Goal: Task Accomplishment & Management: Manage account settings

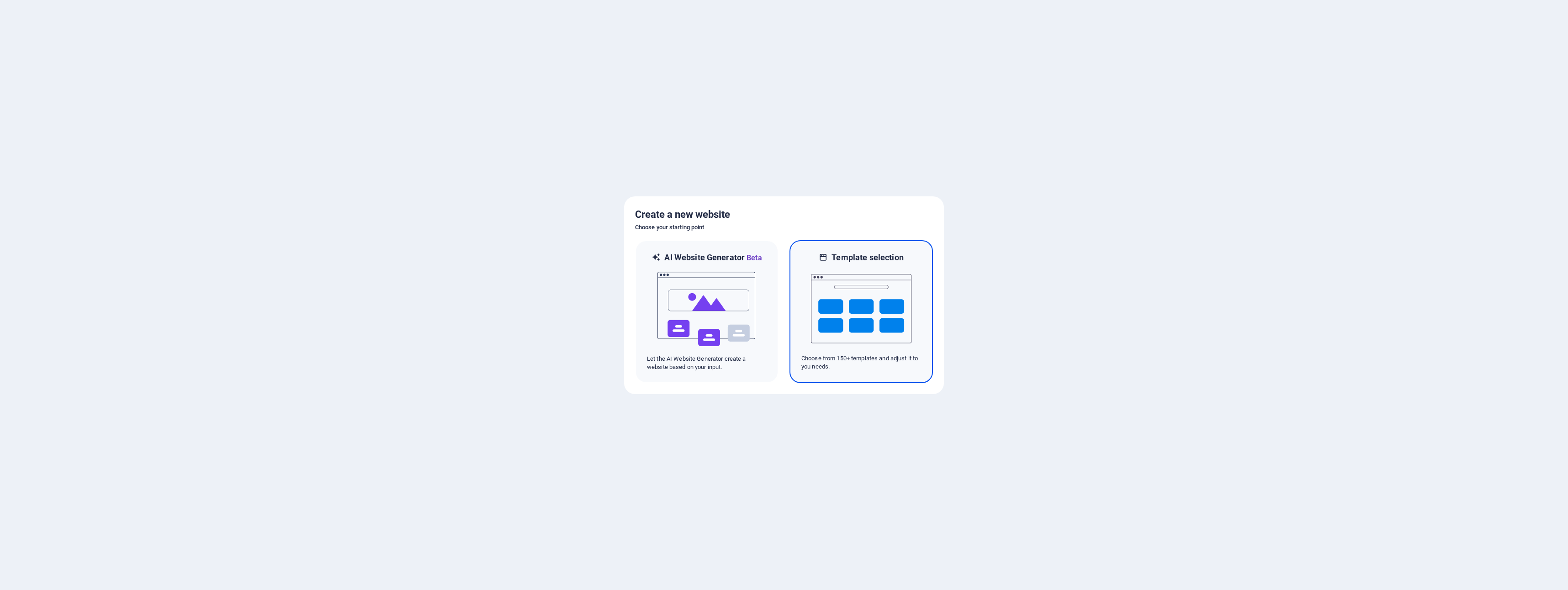
click at [865, 314] on img at bounding box center [861, 308] width 100 height 91
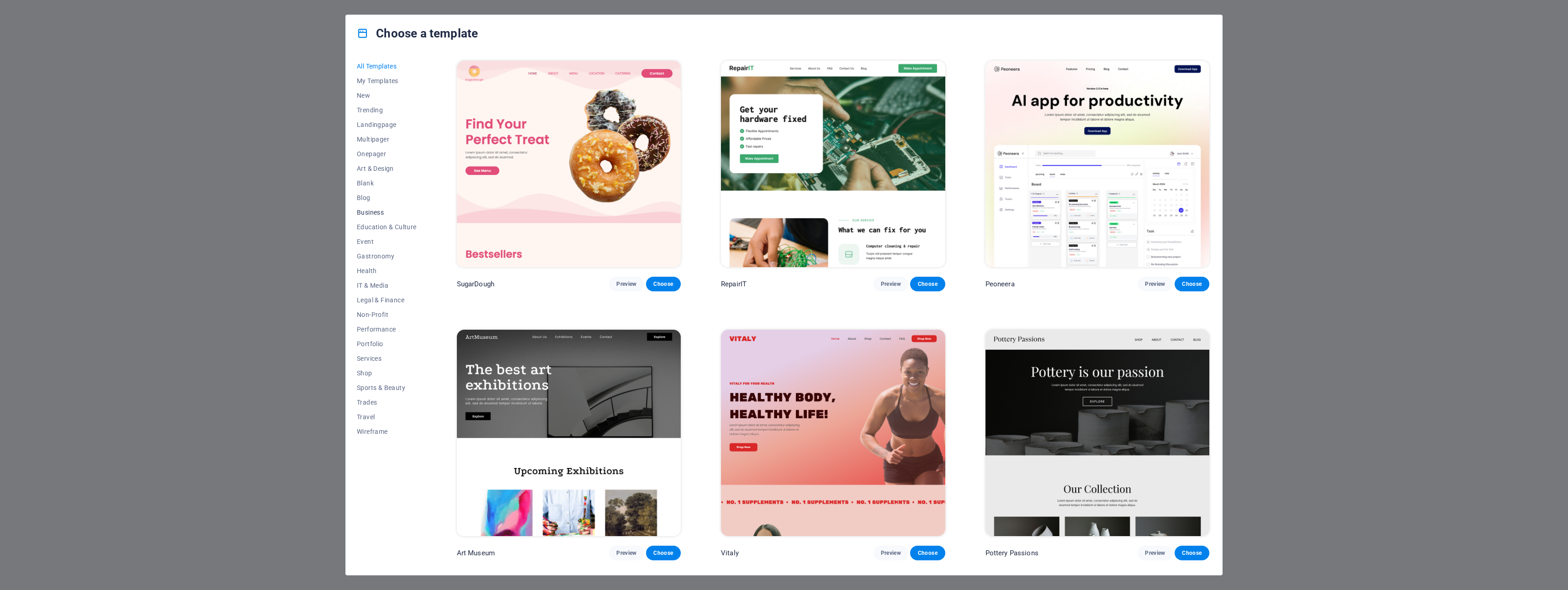
click at [373, 209] on span "Business" at bounding box center [387, 212] width 60 height 7
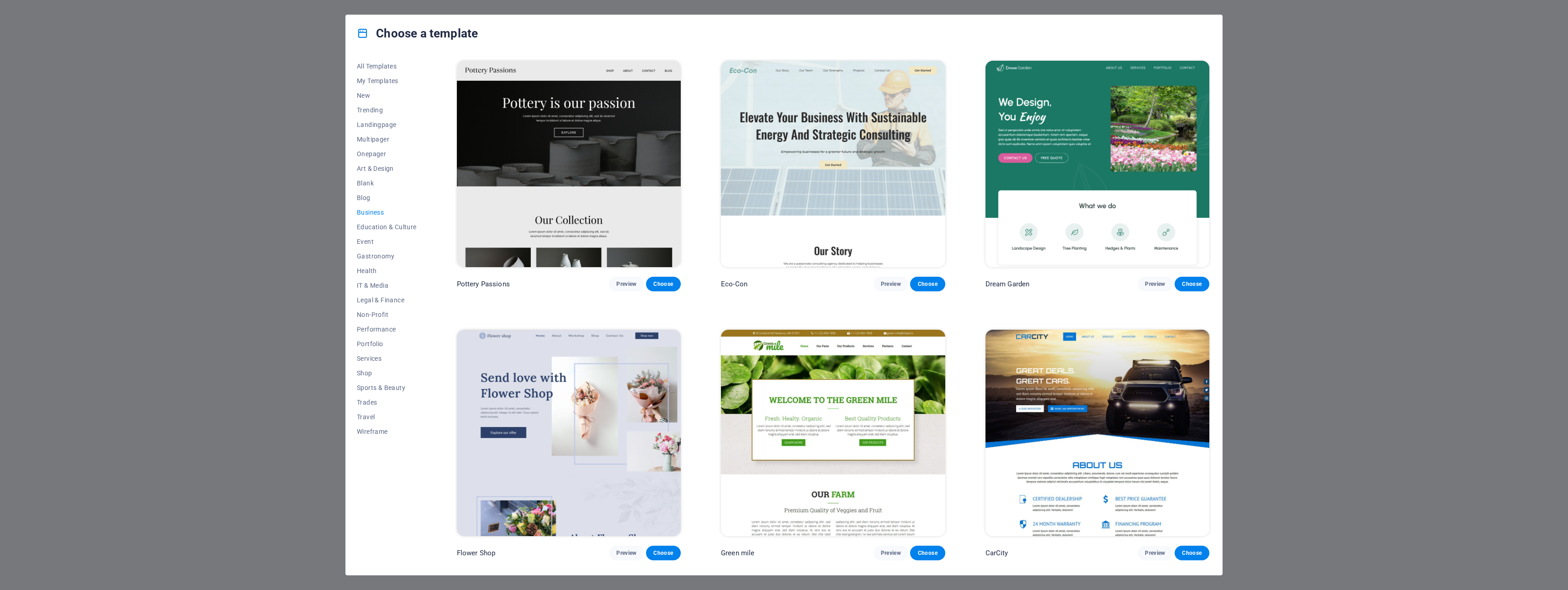
click at [366, 213] on span "Business" at bounding box center [387, 212] width 60 height 7
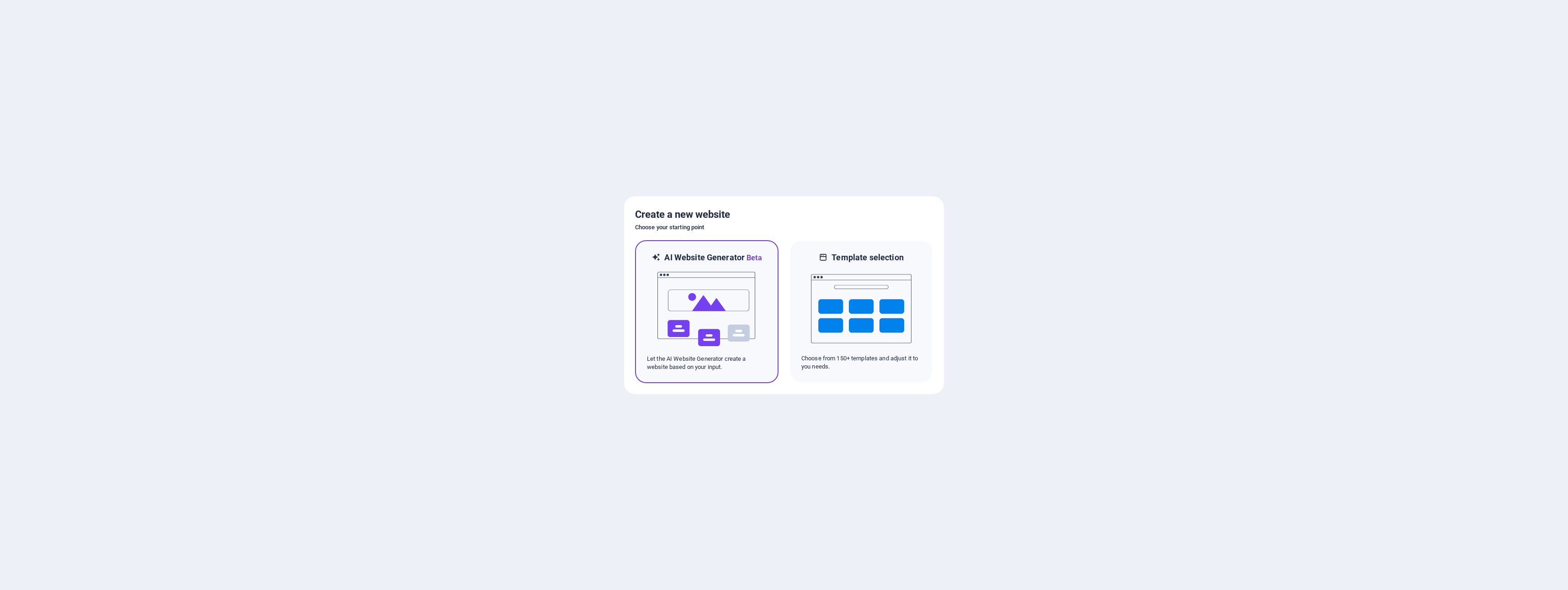
click at [697, 297] on img at bounding box center [707, 309] width 100 height 91
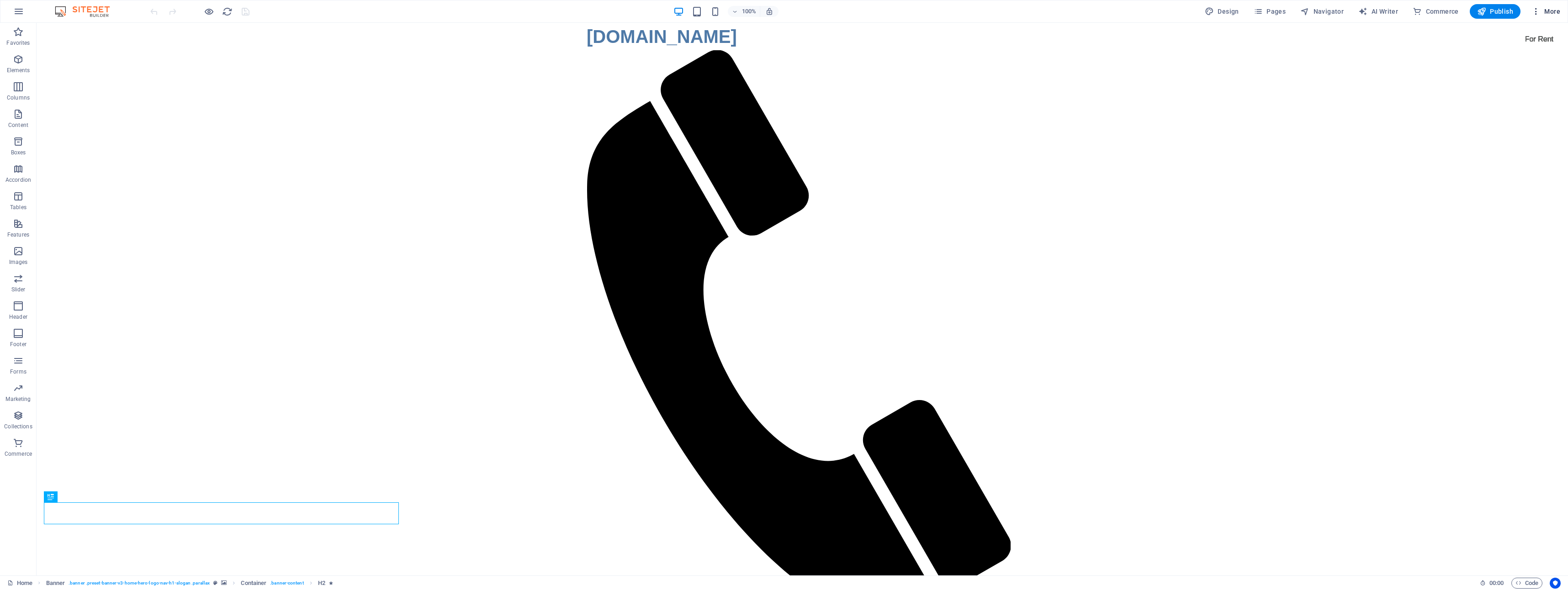
click at [1535, 11] on icon "button" at bounding box center [1536, 11] width 9 height 9
click at [19, 7] on div at bounding box center [784, 295] width 1568 height 590
click at [85, 28] on icon at bounding box center [83, 29] width 5 height 10
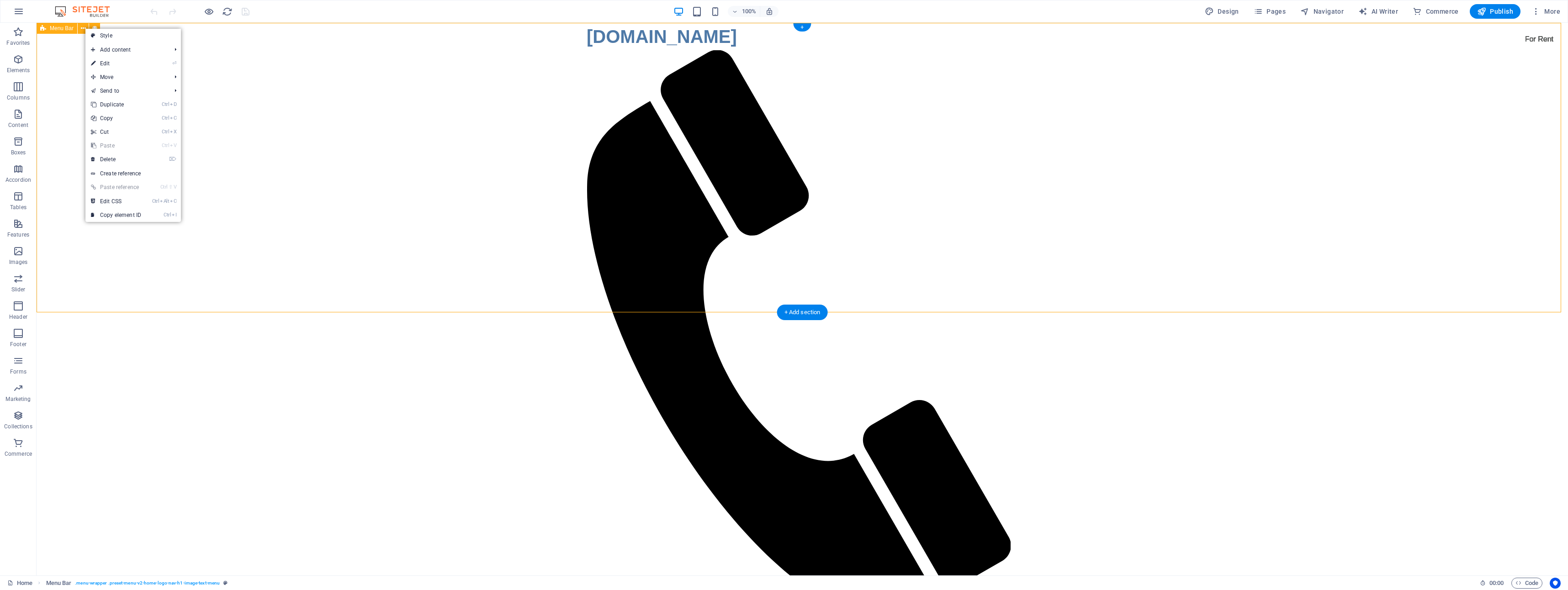
click at [74, 72] on div "[DOMAIN_NAME] Home About Service Contact" at bounding box center [802, 341] width 1531 height 637
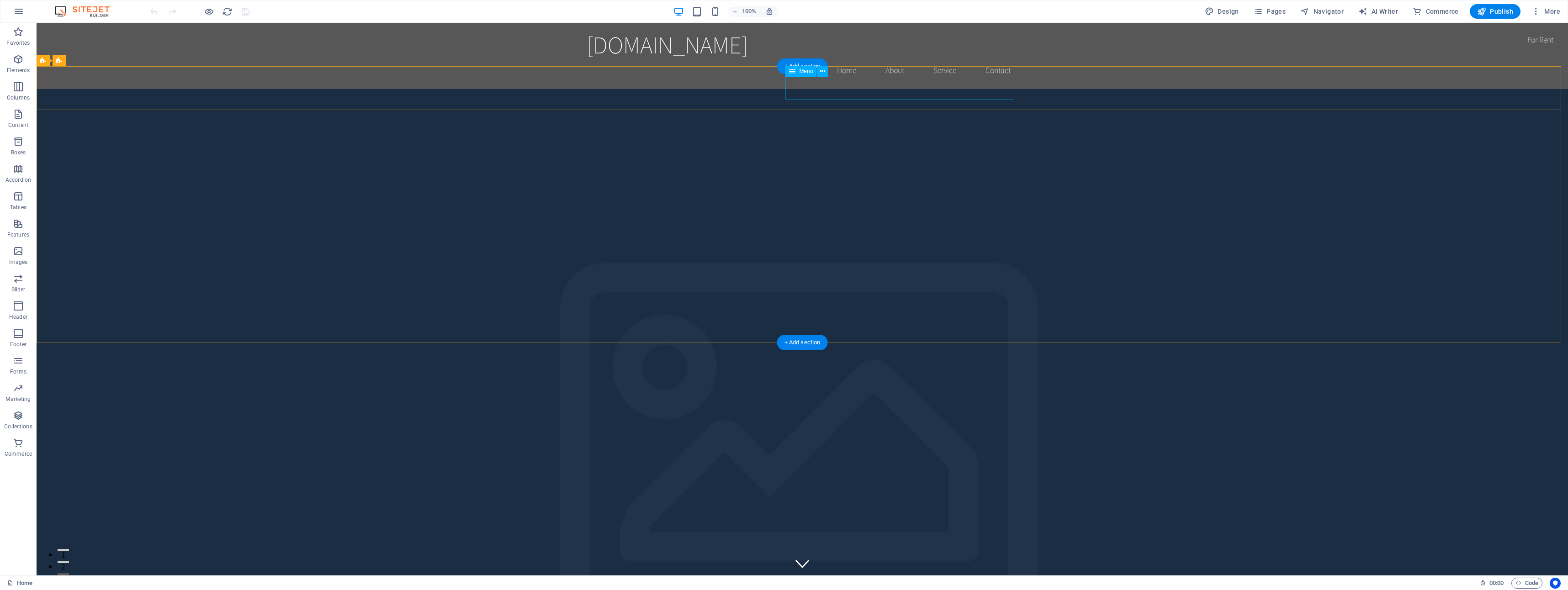
click at [17, 12] on icon "button" at bounding box center [19, 12] width 11 height 11
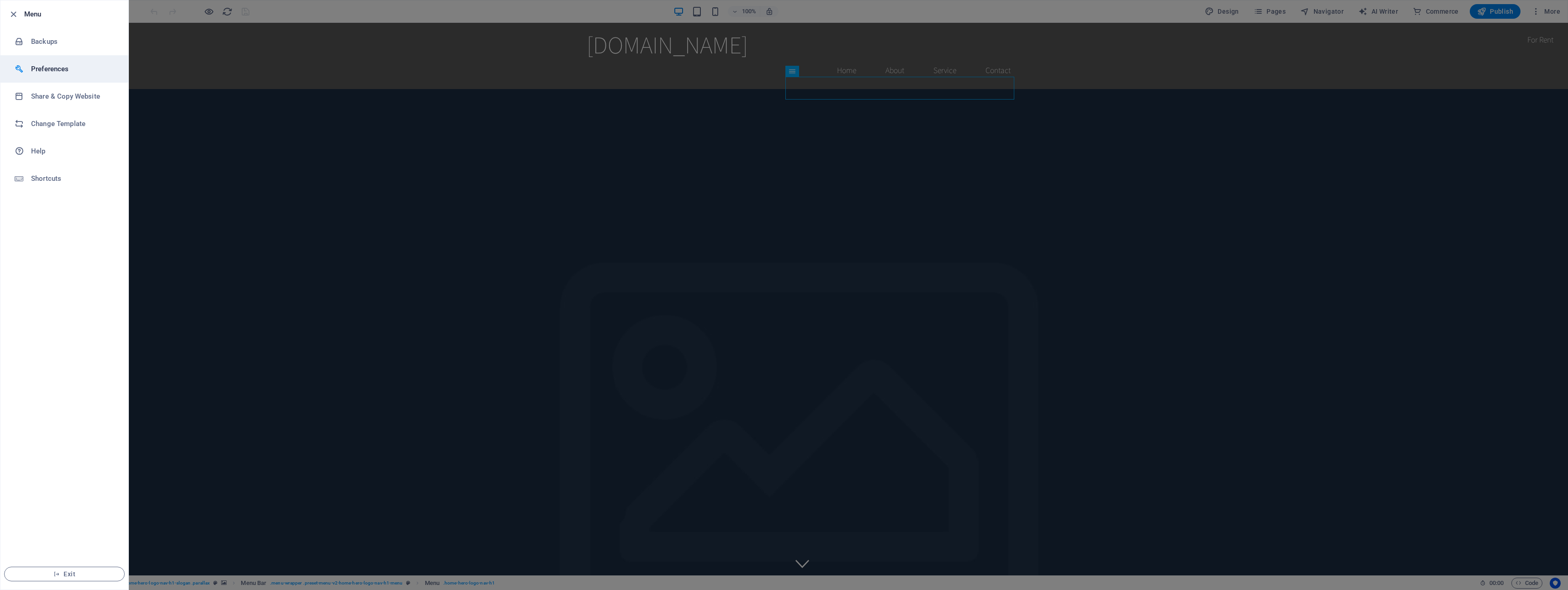
click at [63, 70] on h6 "Preferences" at bounding box center [73, 69] width 85 height 11
